Goal: Purchase product/service

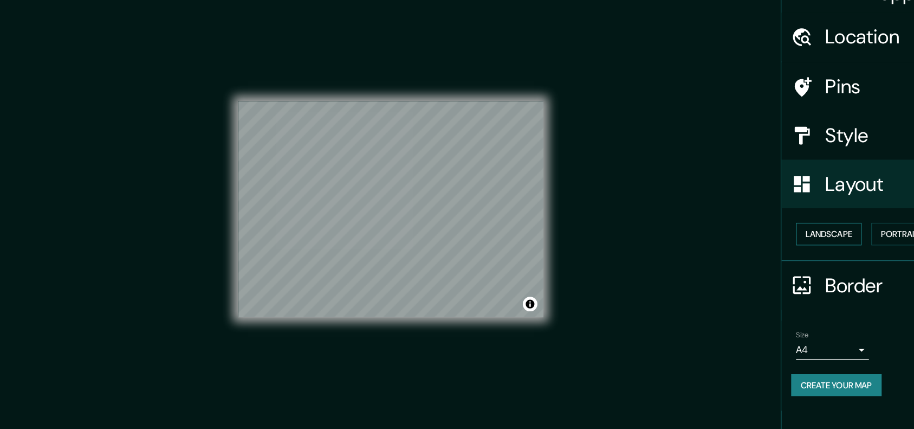
click at [744, 234] on button "Landscape" at bounding box center [740, 232] width 59 height 20
click at [766, 139] on h4 "Style" at bounding box center [815, 144] width 156 height 22
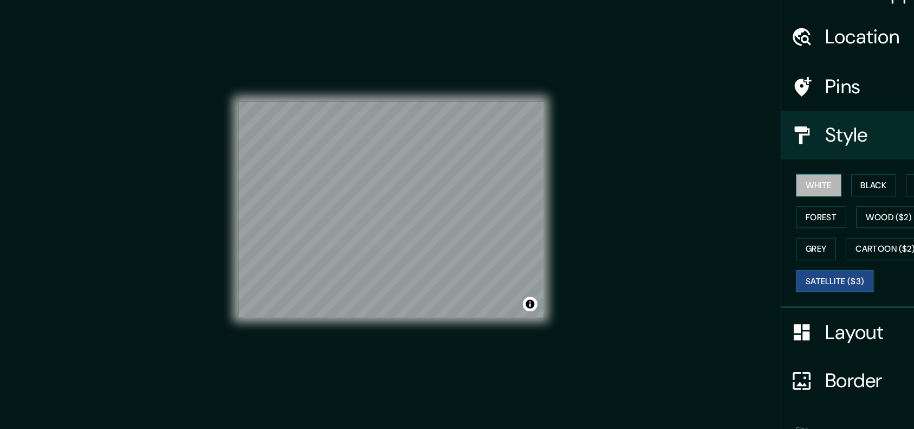
click at [722, 184] on button "White" at bounding box center [731, 189] width 41 height 20
click at [641, 109] on div "Mappin Location [GEOGRAPHIC_DATA], [GEOGRAPHIC_DATA], [GEOGRAPHIC_DATA] [GEOGRA…" at bounding box center [457, 219] width 914 height 438
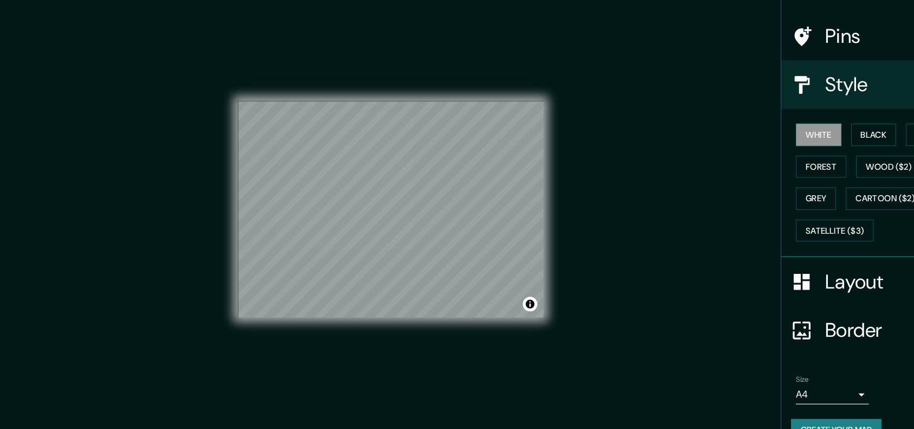
scroll to position [9, 0]
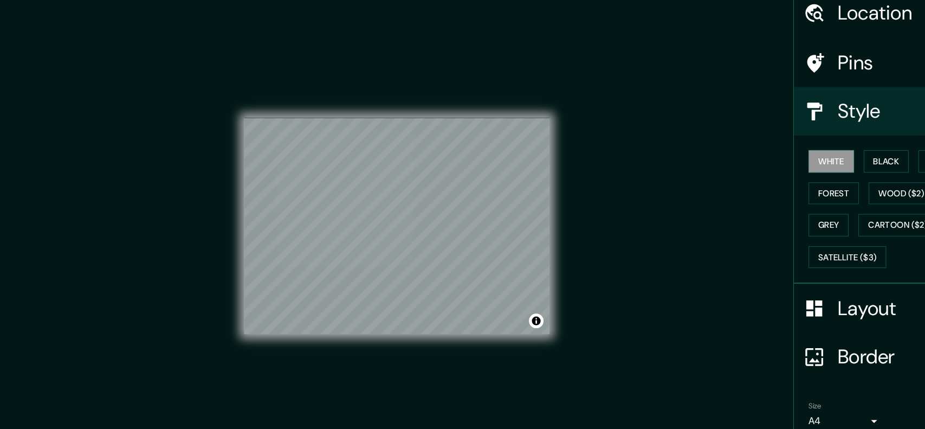
click at [740, 330] on body "Mappin Location [GEOGRAPHIC_DATA], [GEOGRAPHIC_DATA], [GEOGRAPHIC_DATA] [GEOGRA…" at bounding box center [462, 205] width 925 height 429
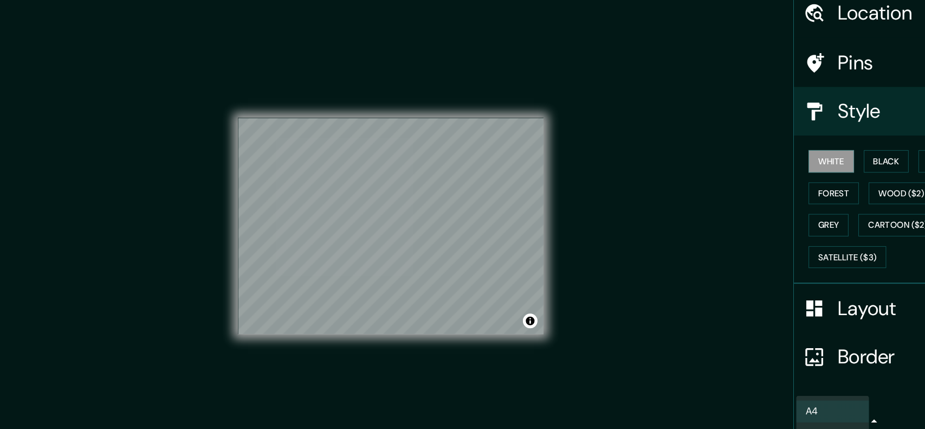
click at [765, 383] on div "A4 A3 A1 ($2.50)" at bounding box center [462, 214] width 925 height 429
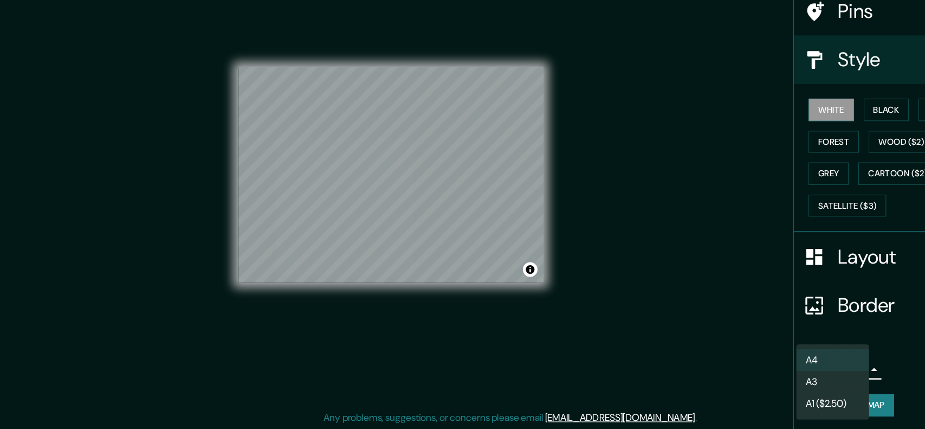
click at [798, 366] on div at bounding box center [462, 214] width 925 height 429
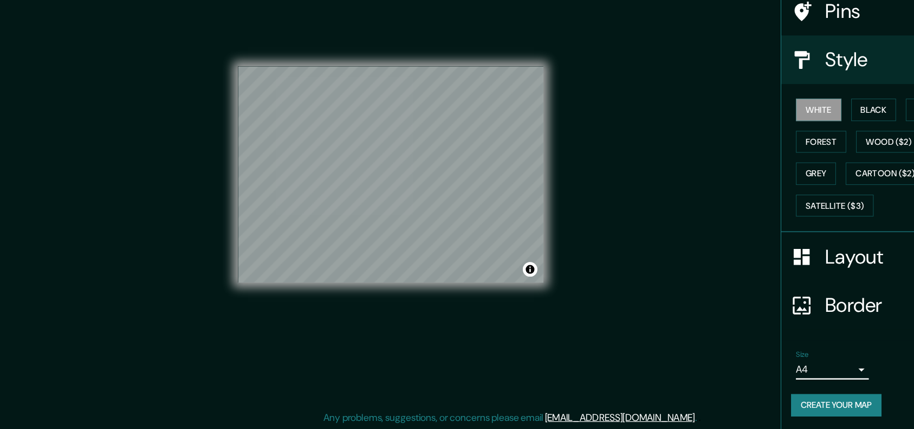
click at [731, 328] on body "Mappin Location [GEOGRAPHIC_DATA], [GEOGRAPHIC_DATA], [GEOGRAPHIC_DATA] [GEOGRA…" at bounding box center [457, 205] width 914 height 429
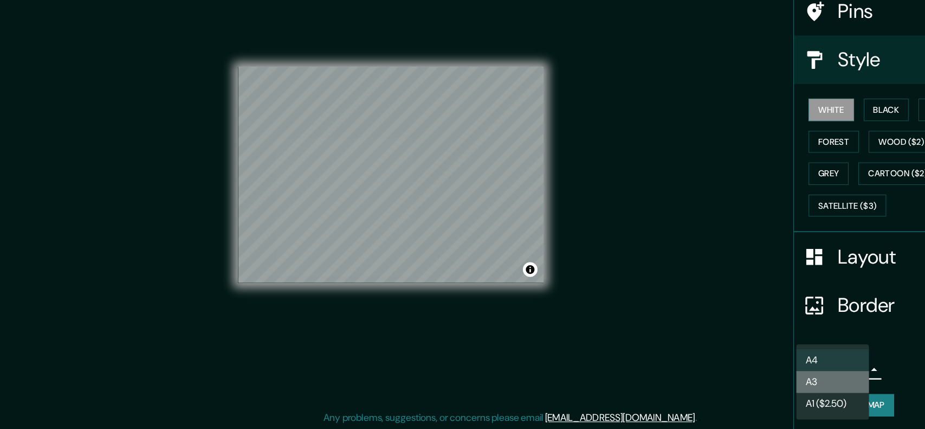
click at [736, 385] on li "A3" at bounding box center [743, 387] width 65 height 20
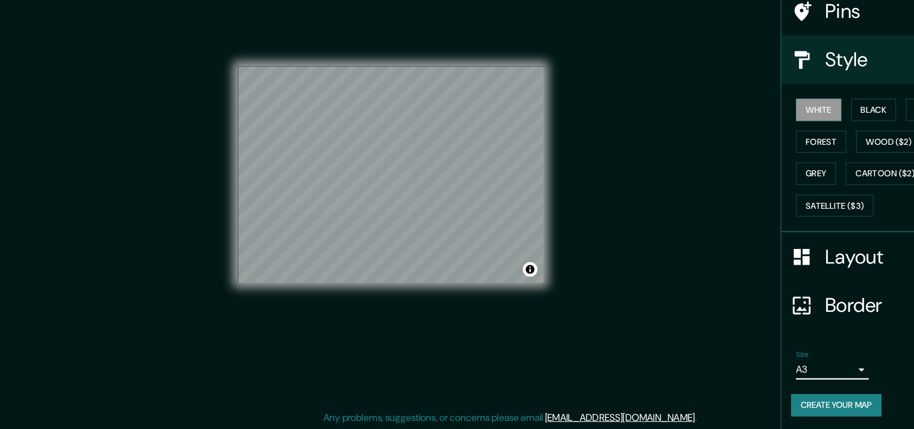
click at [713, 406] on button "Create your map" at bounding box center [746, 407] width 81 height 20
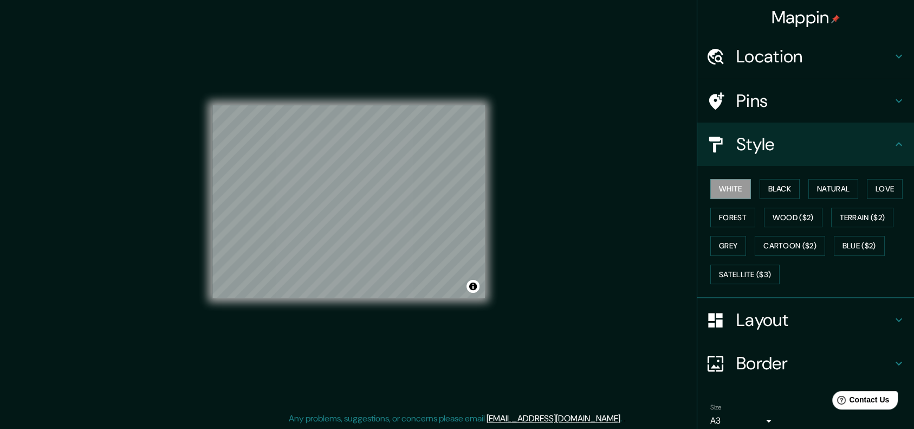
scroll to position [45, 0]
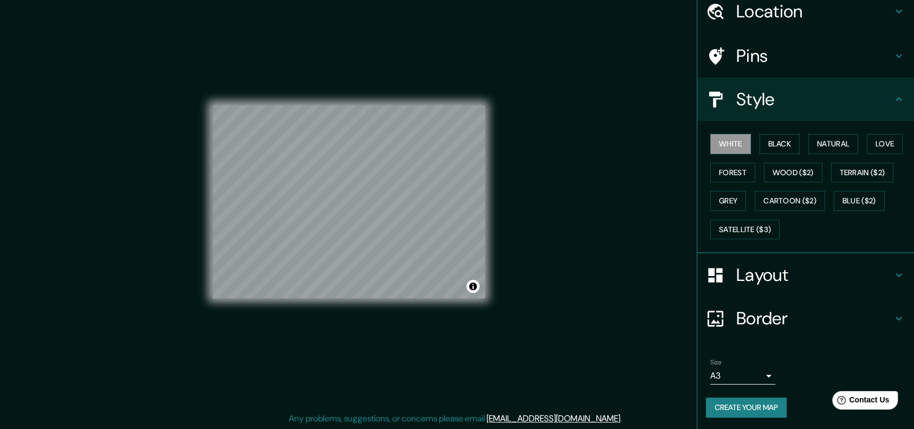
click at [803, 313] on h4 "Border" at bounding box center [815, 318] width 156 height 22
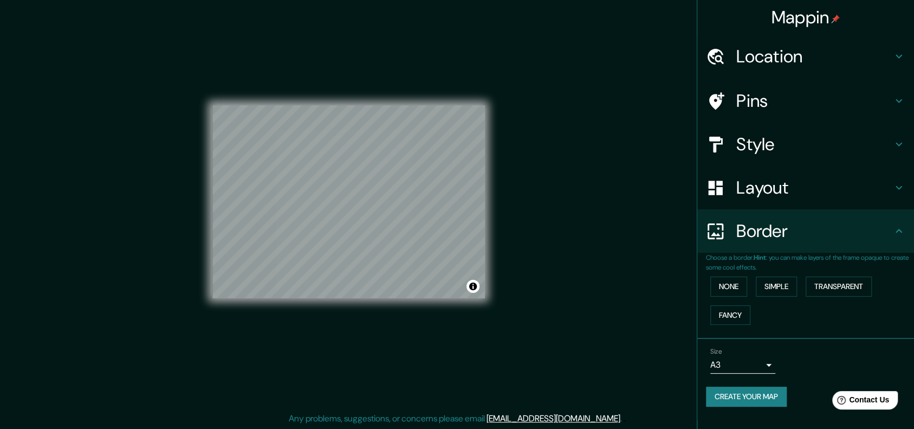
scroll to position [0, 0]
click at [800, 232] on h4 "Border" at bounding box center [815, 231] width 156 height 22
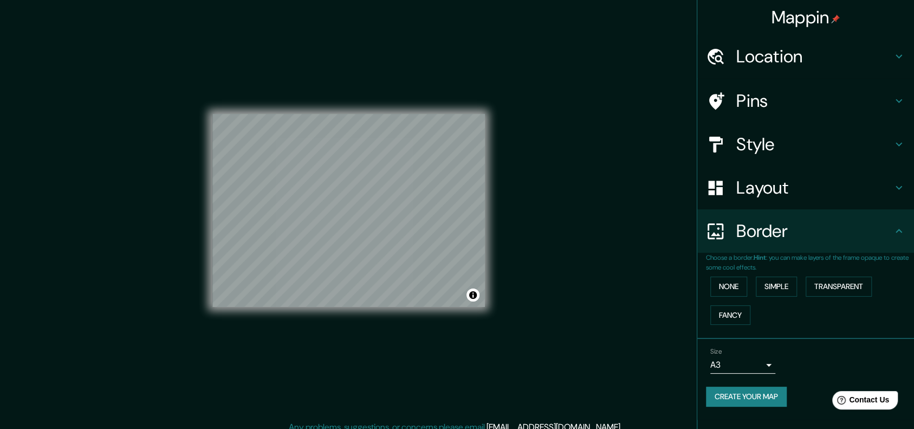
click at [768, 392] on button "Create your map" at bounding box center [746, 396] width 81 height 20
click at [734, 284] on button "None" at bounding box center [729, 286] width 37 height 20
